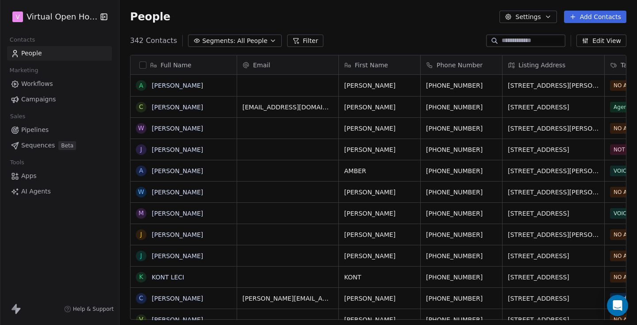
scroll to position [279, 511]
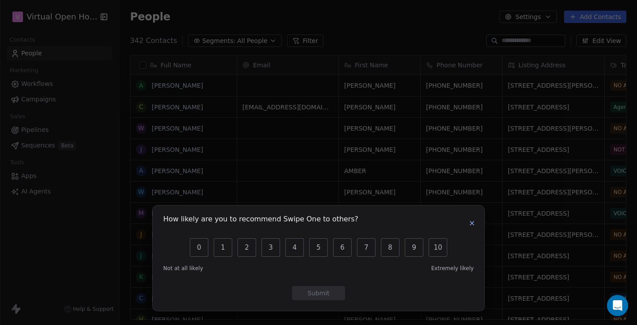
click at [474, 222] on icon "button" at bounding box center [471, 222] width 7 height 7
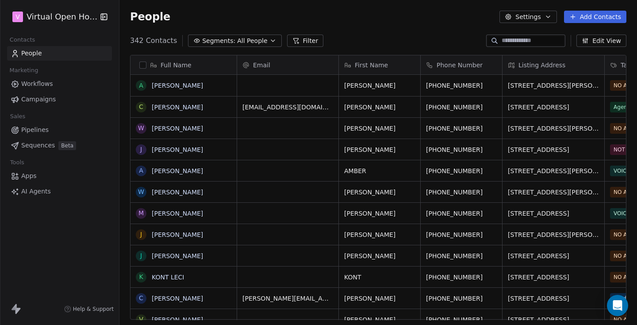
click at [68, 16] on html "V Virtual Open House Contacts People Marketing Workflows Campaigns Sales Pipeli…" at bounding box center [318, 162] width 637 height 325
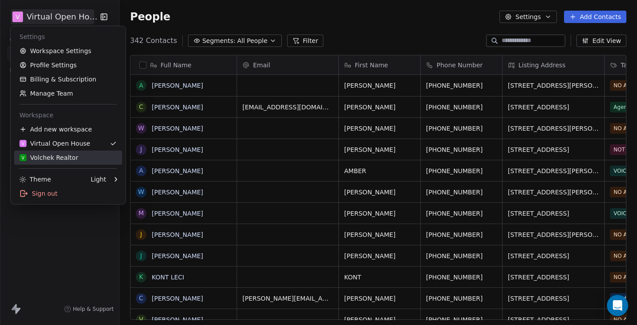
click at [49, 155] on div "V Volchek Realtor" at bounding box center [48, 157] width 59 height 9
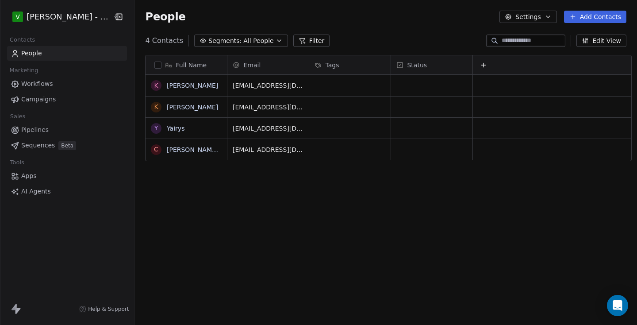
scroll to position [279, 501]
click at [176, 108] on link "[PERSON_NAME]" at bounding box center [192, 106] width 51 height 7
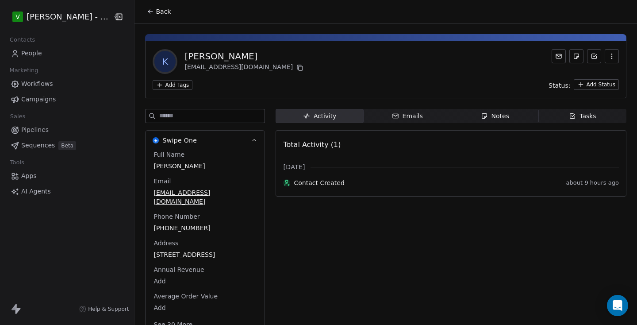
click at [147, 9] on icon at bounding box center [150, 11] width 7 height 7
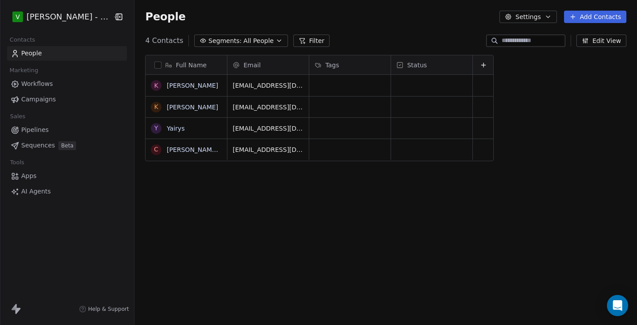
scroll to position [279, 501]
click at [183, 85] on link "[PERSON_NAME]" at bounding box center [192, 85] width 51 height 7
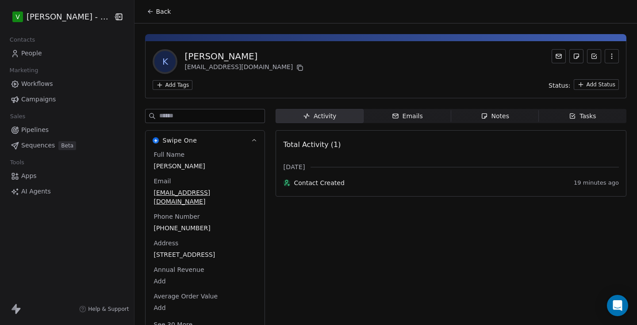
click at [147, 9] on icon at bounding box center [150, 11] width 7 height 7
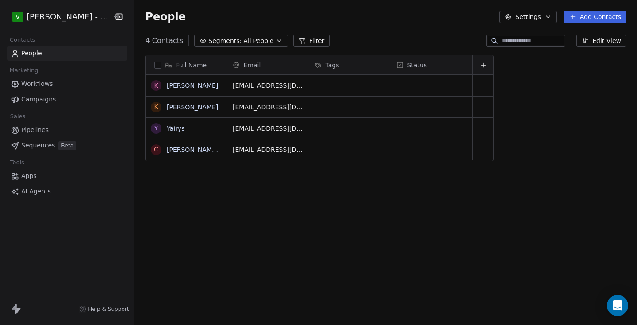
scroll to position [279, 501]
click at [179, 107] on link "[PERSON_NAME]" at bounding box center [192, 106] width 51 height 7
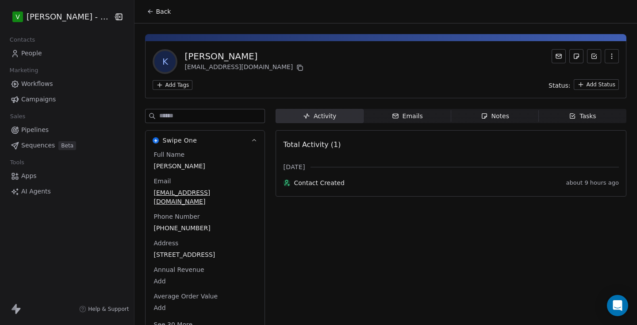
click at [156, 11] on span "Back" at bounding box center [163, 11] width 15 height 9
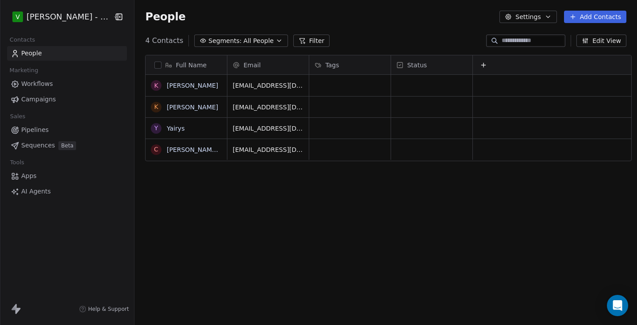
scroll to position [279, 501]
click at [171, 87] on link "[PERSON_NAME]" at bounding box center [192, 85] width 51 height 7
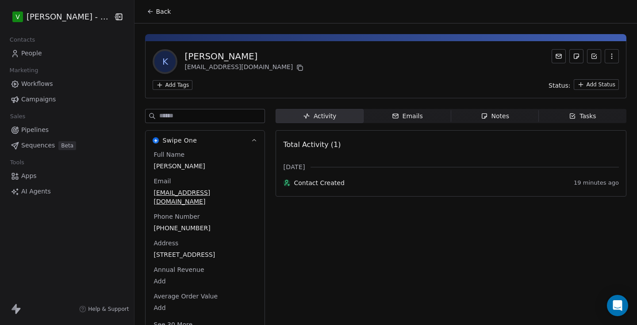
click at [157, 14] on span "Back" at bounding box center [163, 11] width 15 height 9
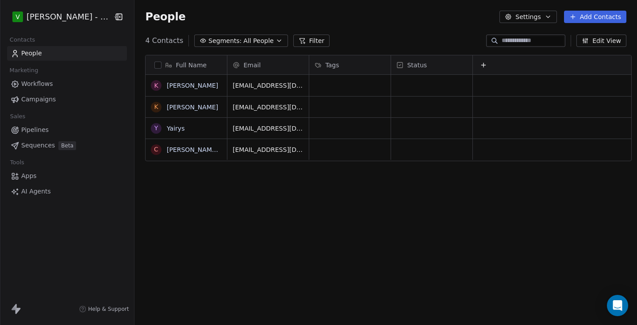
scroll to position [279, 501]
click at [167, 130] on link "Yairys" at bounding box center [176, 128] width 18 height 7
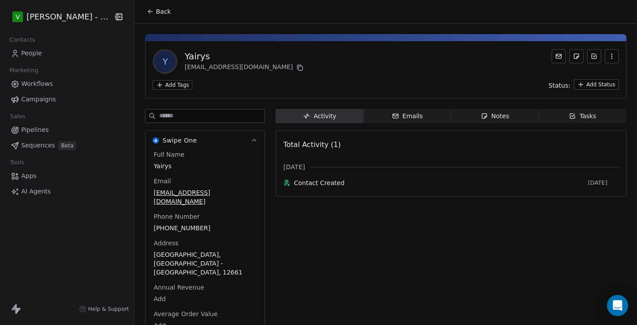
click at [608, 57] on icon "button" at bounding box center [611, 56] width 7 height 7
click at [593, 73] on div "Delete" at bounding box center [599, 76] width 59 height 14
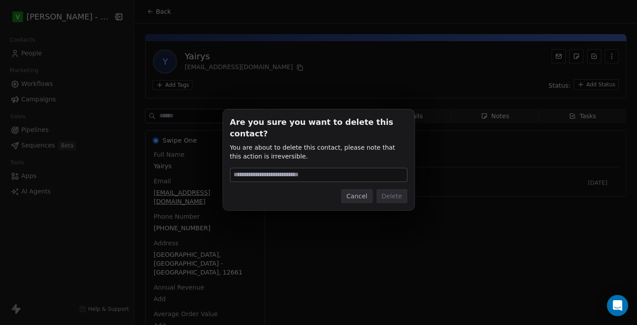
click at [366, 171] on input at bounding box center [318, 174] width 176 height 13
type input "******"
click at [393, 189] on button "Delete" at bounding box center [391, 196] width 31 height 14
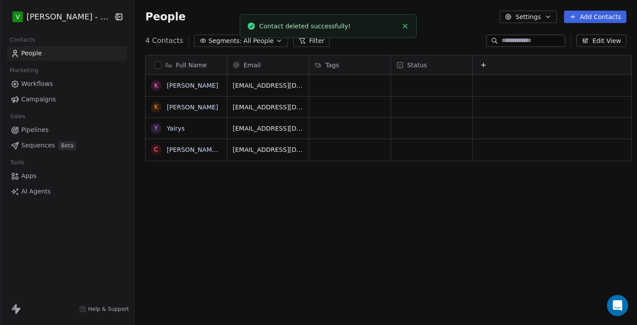
scroll to position [279, 501]
click at [183, 107] on link "[PERSON_NAME]" at bounding box center [192, 106] width 51 height 7
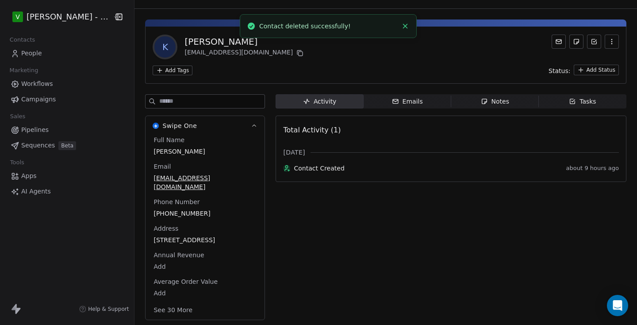
scroll to position [15, 0]
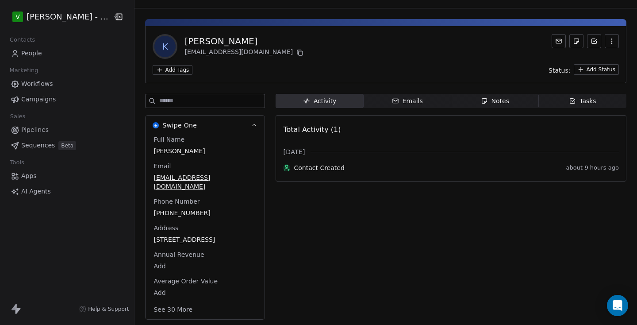
click at [427, 107] on span "Emails Emails" at bounding box center [407, 101] width 88 height 14
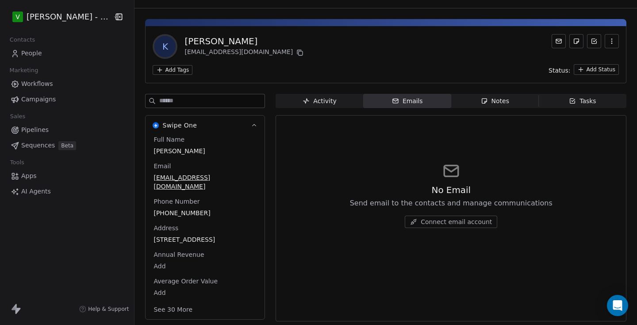
click at [493, 102] on div "Notes" at bounding box center [495, 100] width 28 height 9
click at [597, 101] on span "Tasks Tasks" at bounding box center [583, 101] width 88 height 14
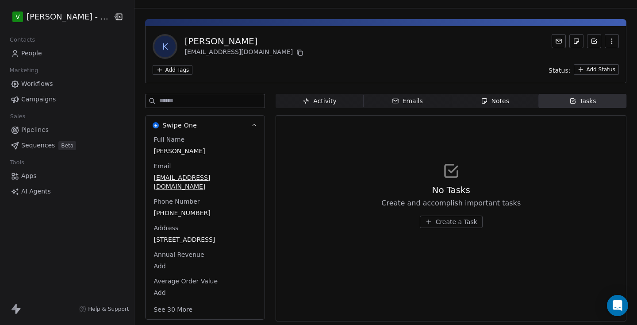
click at [165, 70] on html "V [PERSON_NAME] - REALTOR Contacts People Marketing Workflows Campaigns Sales P…" at bounding box center [318, 162] width 637 height 325
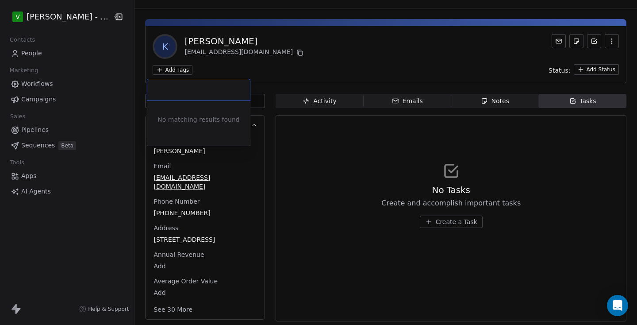
click at [196, 89] on input "text" at bounding box center [199, 90] width 92 height 10
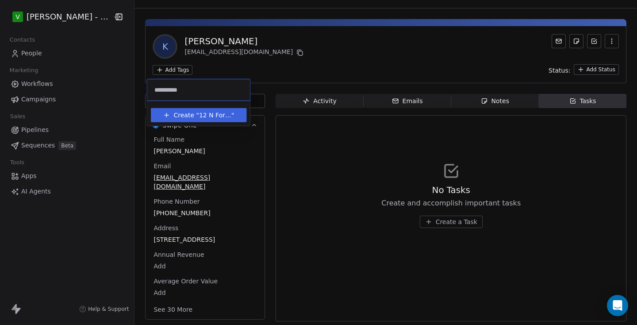
type input "**********"
click at [211, 92] on input "text" at bounding box center [221, 90] width 47 height 10
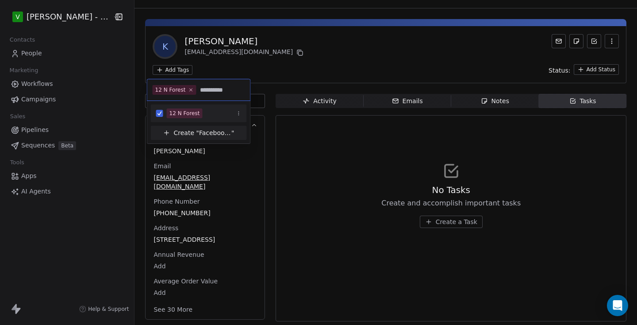
type input "**********"
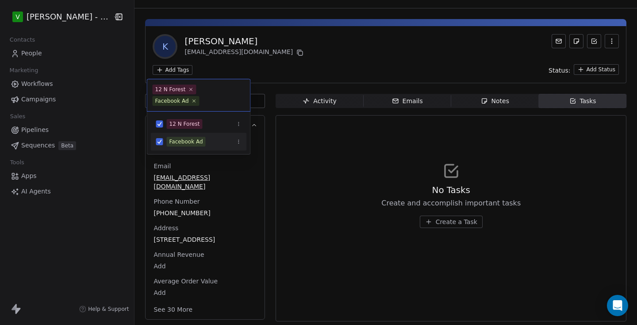
click at [272, 74] on html "V [PERSON_NAME] - REALTOR Contacts People Marketing Workflows Campaigns Sales P…" at bounding box center [318, 162] width 637 height 325
